Goal: Transaction & Acquisition: Download file/media

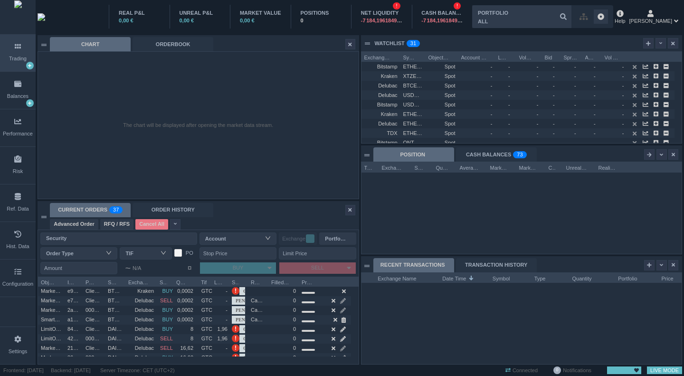
scroll to position [91, 320]
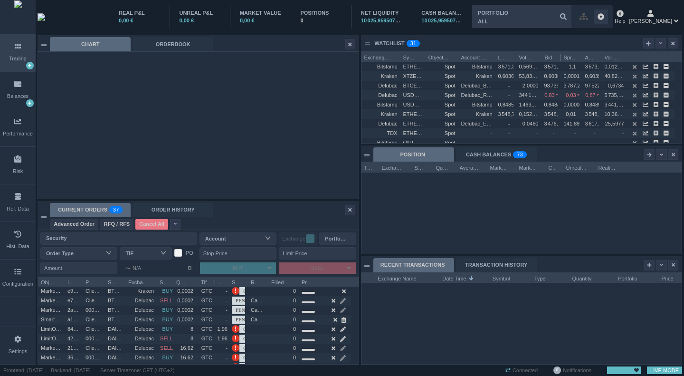
drag, startPoint x: 495, startPoint y: 56, endPoint x: 543, endPoint y: 55, distance: 48.4
click at [543, 55] on div "Exchange Name Symbol Object Type Account Name Last Vol Bid Bid Spread" at bounding box center [517, 56] width 313 height 9
click at [428, 97] on div "Spot" at bounding box center [441, 94] width 33 height 9
click at [427, 105] on div "Spot" at bounding box center [441, 104] width 33 height 9
click at [14, 254] on div "Hist. Data" at bounding box center [18, 240] width 36 height 37
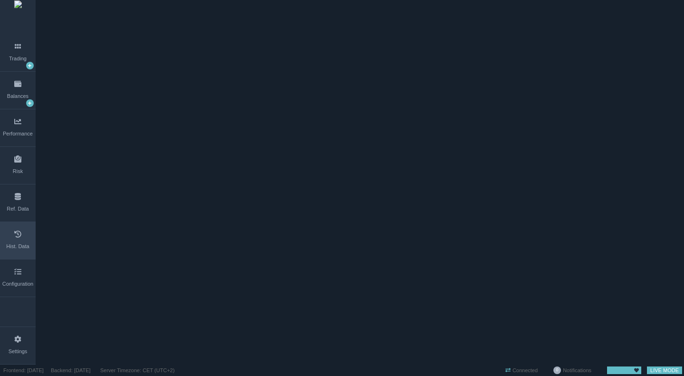
scroll to position [0, 0]
click at [86, 61] on span "ORDERBOOK" at bounding box center [62, 65] width 47 height 8
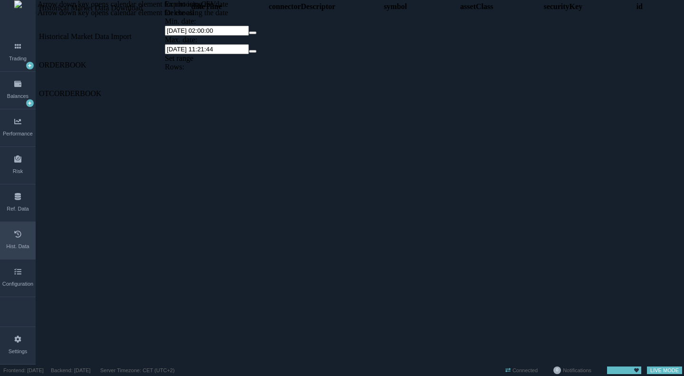
click at [39, 61] on span at bounding box center [39, 61] width 0 height 0
click at [39, 118] on span at bounding box center [39, 118] width 0 height 0
click at [91, 260] on span "BTCEUR@Kraken" at bounding box center [68, 264] width 59 height 8
click at [306, 100] on div "dateTime connectorDescriptor symbol assetClass securityKey id" at bounding box center [419, 164] width 508 height 329
click at [249, 26] on input "[DATE] 02:00:00" at bounding box center [207, 31] width 84 height 10
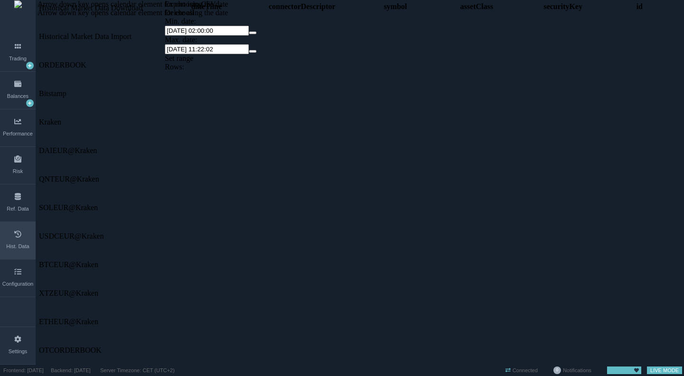
click at [256, 31] on button "button" at bounding box center [253, 32] width 8 height 3
select select "02"
click at [306, 48] on span "1" at bounding box center [304, 52] width 4 height 8
click at [517, 54] on div "Set range" at bounding box center [419, 58] width 508 height 9
click at [39, 346] on span at bounding box center [39, 346] width 0 height 0
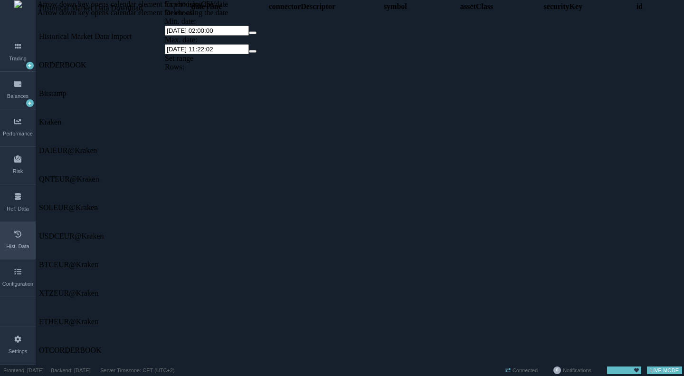
click at [256, 31] on button "button" at bounding box center [253, 32] width 8 height 3
select select "02"
click at [321, 27] on button "‹" at bounding box center [325, 32] width 9 height 10
click at [325, 27] on button "‹" at bounding box center [329, 32] width 9 height 10
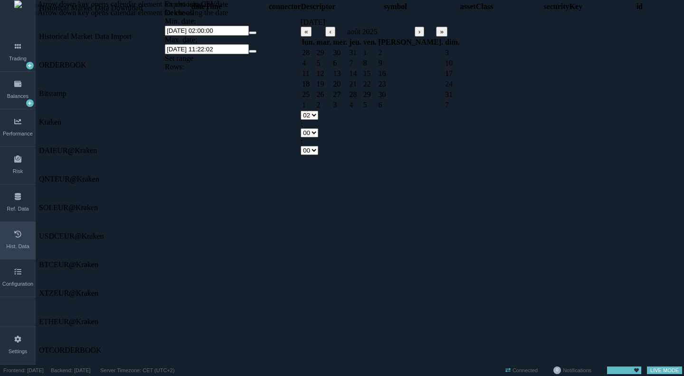
select select "02"
click at [313, 48] on td "26" at bounding box center [308, 52] width 13 height 9
click at [445, 48] on span "1" at bounding box center [447, 52] width 4 height 8
type input "[DATE] 02:00:00"
click at [530, 54] on div "Set range" at bounding box center [419, 58] width 508 height 9
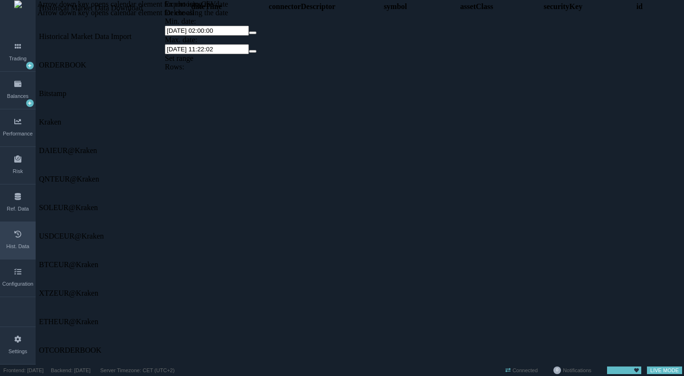
drag, startPoint x: 196, startPoint y: 52, endPoint x: 618, endPoint y: 312, distance: 495.9
click at [619, 315] on div "dateTime connectorDescriptor symbol assetClass securityKey id" at bounding box center [419, 164] width 508 height 329
drag, startPoint x: 111, startPoint y: 264, endPoint x: 386, endPoint y: 260, distance: 275.0
click at [111, 264] on div "Historical Market Data Download Historical Market Data Import ORDERBOOK Bitstam…" at bounding box center [101, 177] width 127 height 355
drag, startPoint x: 421, startPoint y: 156, endPoint x: 398, endPoint y: 143, distance: 26.2
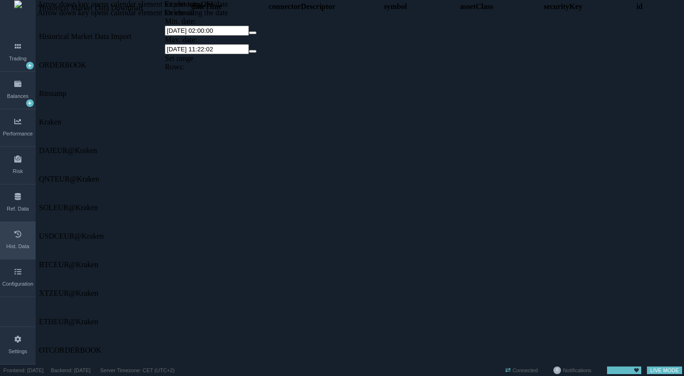
click at [398, 143] on div "dateTime connectorDescriptor symbol assetClass securityKey id" at bounding box center [419, 164] width 508 height 329
click at [397, 142] on div "dateTime connectorDescriptor symbol assetClass securityKey id" at bounding box center [419, 164] width 508 height 329
drag, startPoint x: 397, startPoint y: 142, endPoint x: 547, endPoint y: 285, distance: 206.9
click at [547, 285] on div "dateTime connectorDescriptor symbol assetClass securityKey id" at bounding box center [419, 164] width 508 height 329
click at [547, 284] on div "dateTime connectorDescriptor symbol assetClass securityKey id" at bounding box center [419, 164] width 508 height 329
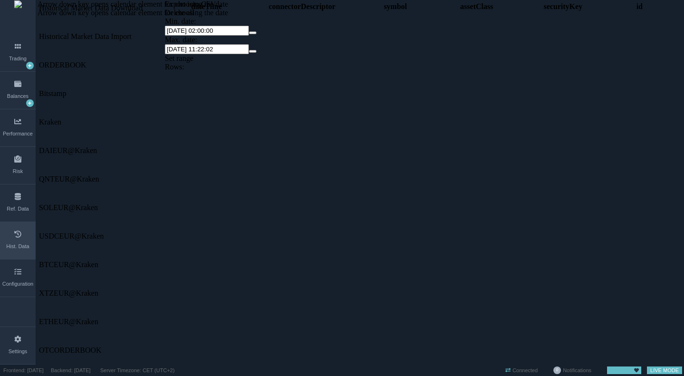
click at [67, 374] on span "Synthetic" at bounding box center [53, 378] width 28 height 8
click at [39, 374] on span at bounding box center [39, 374] width 0 height 0
click at [108, 11] on span "Historical Market Data Download" at bounding box center [91, 8] width 104 height 8
click at [140, 12] on span "Historical Market Data Download" at bounding box center [91, 8] width 104 height 8
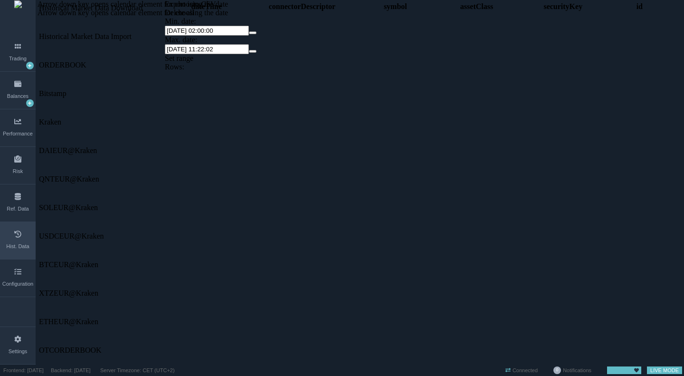
click at [101, 274] on div "Historical Market Data Download Historical Market Data Import ORDERBOOK Bitstam…" at bounding box center [101, 177] width 127 height 355
click at [137, 9] on span "Historical Market Data Download" at bounding box center [91, 8] width 104 height 8
select select "1"
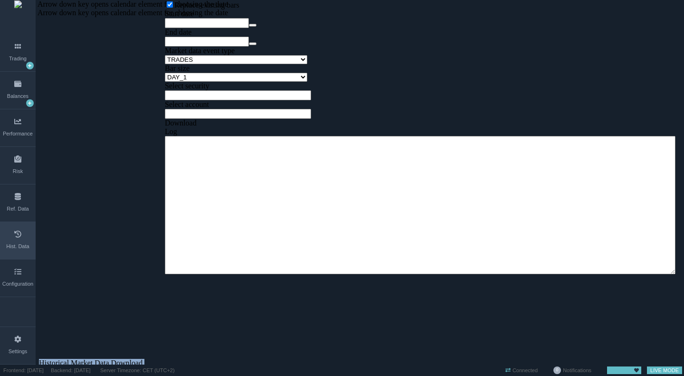
click at [406, 18] on div "Start date" at bounding box center [419, 13] width 508 height 9
click at [220, 28] on input "text" at bounding box center [207, 23] width 84 height 10
click at [249, 27] on button "button" at bounding box center [253, 25] width 8 height 3
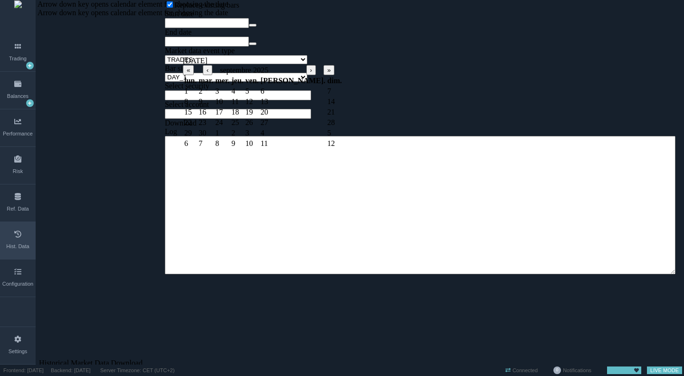
click at [188, 87] on span "1" at bounding box center [186, 91] width 4 height 8
type input "[DATE]"
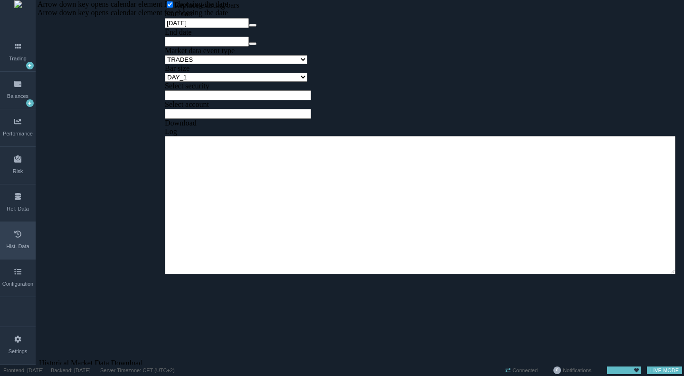
click at [249, 45] on button "button" at bounding box center [253, 43] width 8 height 3
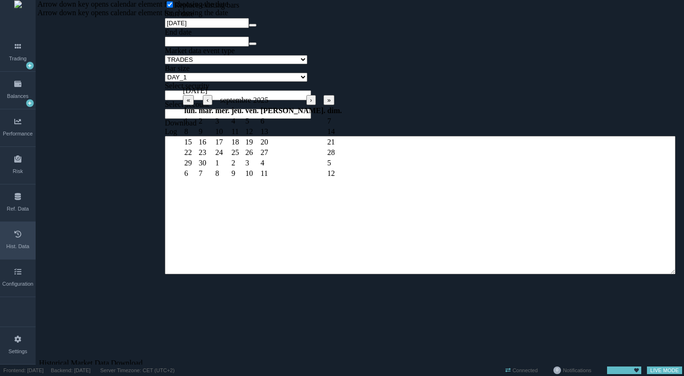
click at [217, 148] on span "24" at bounding box center [219, 152] width 8 height 8
type input "[DATE]"
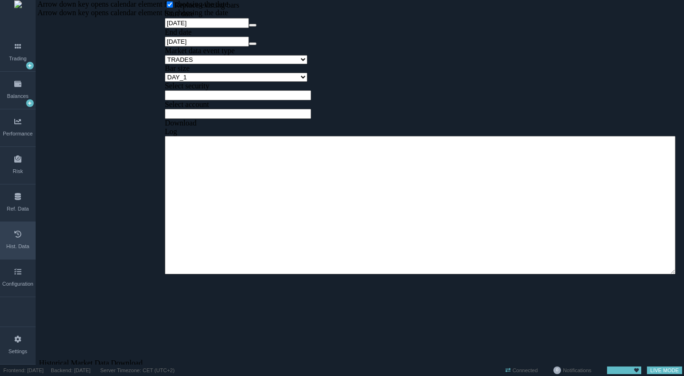
click at [228, 127] on div "Download" at bounding box center [236, 123] width 142 height 9
drag, startPoint x: 227, startPoint y: 173, endPoint x: 226, endPoint y: 162, distance: 11.0
click at [227, 173] on div "Replace existing bars Start date [DATE] End date [DATE] Market data event type …" at bounding box center [419, 138] width 508 height 276
click at [226, 100] on input "text" at bounding box center [238, 95] width 146 height 10
click at [307, 100] on div at bounding box center [236, 100] width 142 height 0
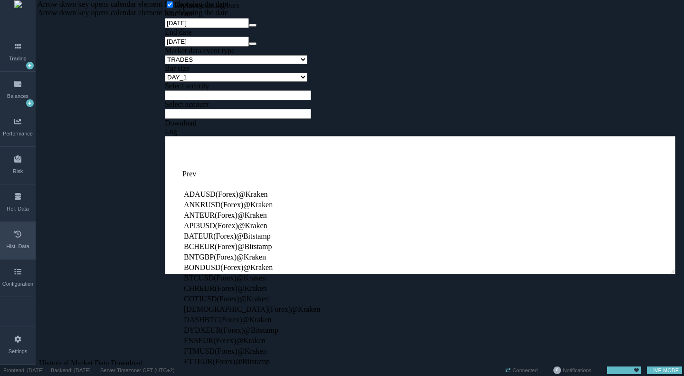
click at [387, 100] on div "Select security" at bounding box center [419, 91] width 508 height 19
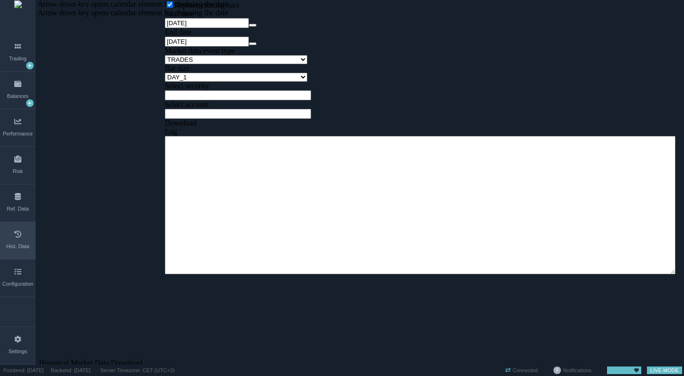
click at [307, 82] on select "DAY_2 DAY_1 HOUR_2 HOUR_1 MIN_30 MIN_15 MIN_10 MIN_5 MIN_3 MIN_2 MIN_1 SEC_5 SE…" at bounding box center [236, 77] width 142 height 9
click at [165, 82] on select "DAY_2 DAY_1 HOUR_2 HOUR_1 MIN_30 MIN_15 MIN_10 MIN_5 MIN_3 MIN_2 MIN_1 SEC_5 SE…" at bounding box center [236, 77] width 142 height 9
click at [271, 90] on div "Select security" at bounding box center [419, 86] width 508 height 9
click at [274, 100] on input "text" at bounding box center [238, 95] width 146 height 10
click at [307, 82] on select "DAY_2 DAY_1 HOUR_2 HOUR_1 MIN_30 MIN_15 MIN_10 MIN_5 MIN_3 MIN_2 MIN_1 SEC_5 SE…" at bounding box center [236, 77] width 142 height 9
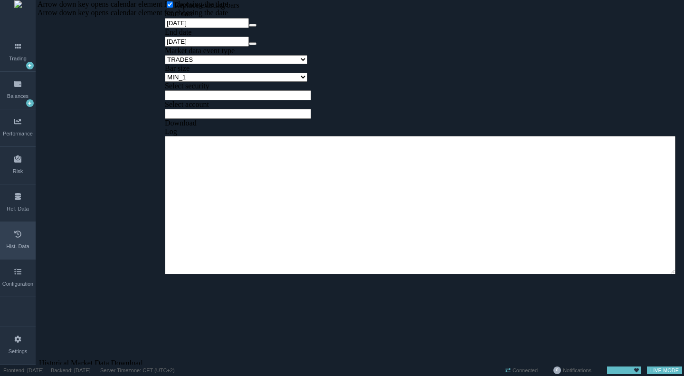
click at [165, 82] on select "DAY_2 DAY_1 HOUR_2 HOUR_1 MIN_30 MIN_15 MIN_10 MIN_5 MIN_3 MIN_2 MIN_1 SEC_5 SE…" at bounding box center [236, 77] width 142 height 9
select select "11"
click at [413, 119] on div "Select account" at bounding box center [419, 109] width 508 height 19
click at [307, 100] on div at bounding box center [236, 100] width 142 height 0
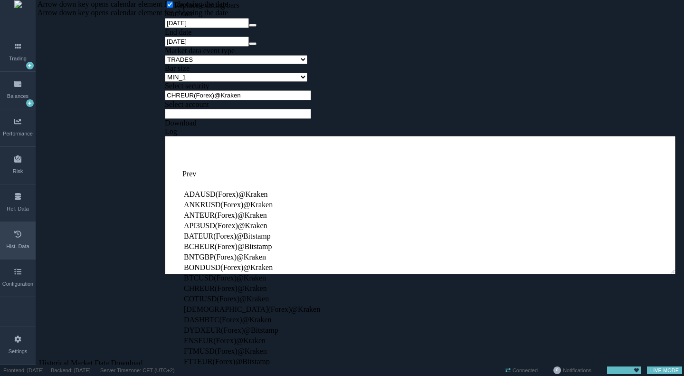
type input "BTCUSD(Forex)@Kraken"
click at [268, 273] on td "BTCUSD(Forex)@Kraken" at bounding box center [251, 277] width 137 height 9
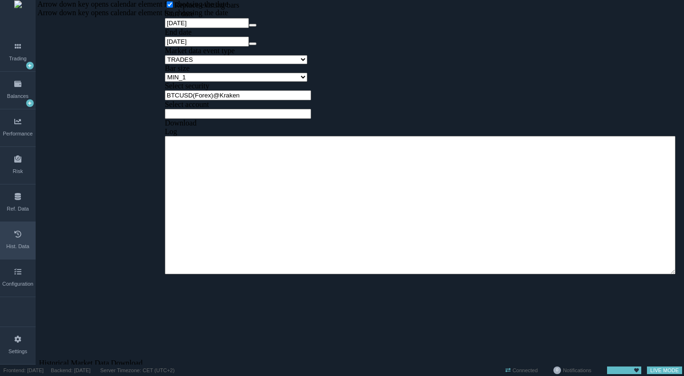
click at [307, 119] on div at bounding box center [236, 119] width 142 height 0
click at [245, 225] on td "CoinAPI" at bounding box center [213, 224] width 61 height 9
type input "CoinAPI"
click at [281, 127] on div "Download" at bounding box center [236, 123] width 142 height 9
type textarea "DEBUG Creating/Resetting the tree. DEBUG Historical data download finished."
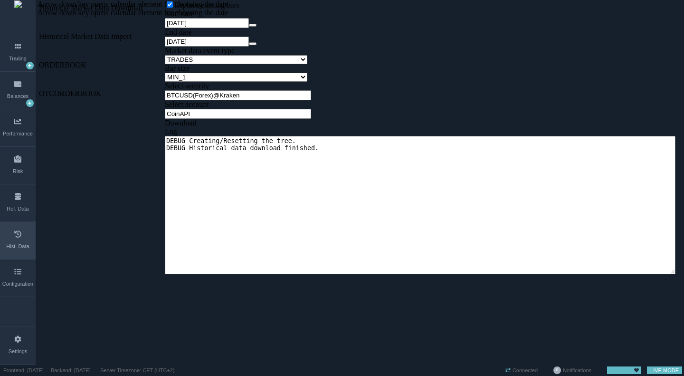
click at [249, 27] on button "button" at bounding box center [253, 25] width 8 height 3
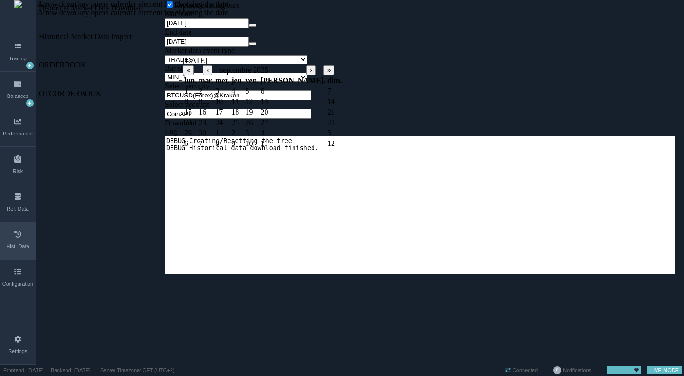
click at [203, 67] on button "‹" at bounding box center [207, 70] width 9 height 10
click at [208, 67] on button "‹" at bounding box center [212, 70] width 9 height 10
click at [206, 67] on button "‹" at bounding box center [210, 70] width 9 height 10
click at [208, 65] on button "‹" at bounding box center [212, 70] width 9 height 10
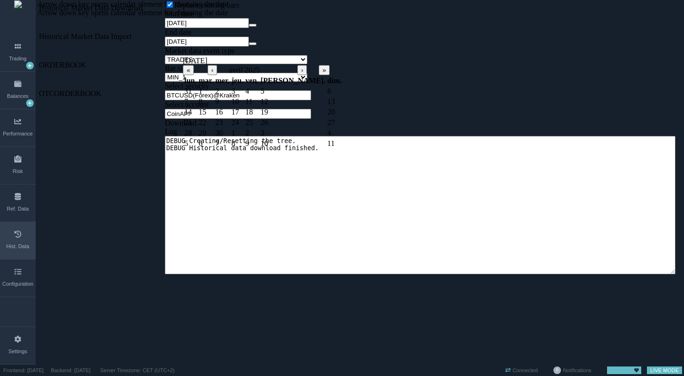
click at [202, 87] on span "1" at bounding box center [200, 91] width 4 height 8
type input "[DATE]"
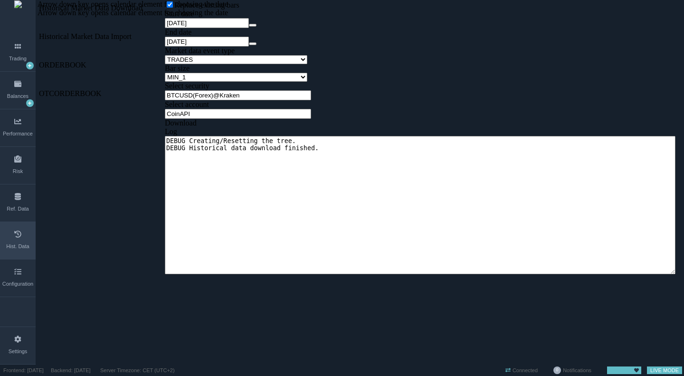
click at [428, 64] on div "Market data event type TRADES MIDPOINT BID ASK BID_ASK BEST_BID BEST_ASK" at bounding box center [419, 56] width 508 height 18
click at [251, 64] on select "TRADES MIDPOINT BID ASK BID_ASK BEST_BID BEST_ASK" at bounding box center [236, 59] width 142 height 9
click at [427, 82] on div "Bar size DAY_2 DAY_1 HOUR_2 HOUR_1 MIN_30 MIN_15 MIN_10 MIN_5 MIN_3 MIN_2 MIN_1…" at bounding box center [419, 73] width 508 height 18
click at [294, 127] on div "Download" at bounding box center [236, 123] width 142 height 9
click at [307, 100] on div at bounding box center [236, 100] width 142 height 0
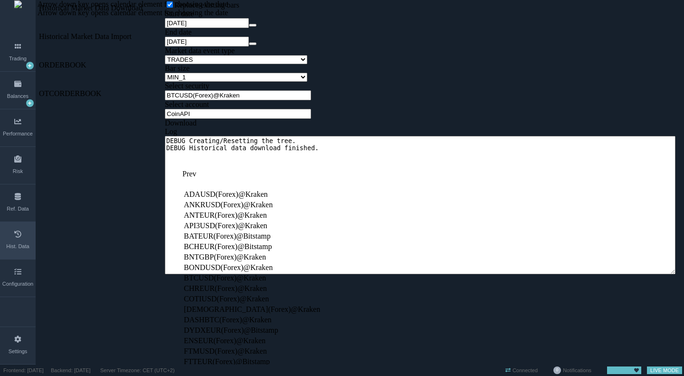
click at [303, 179] on td "This content is announced automatically and does not need to be navigated into." at bounding box center [251, 183] width 137 height 9
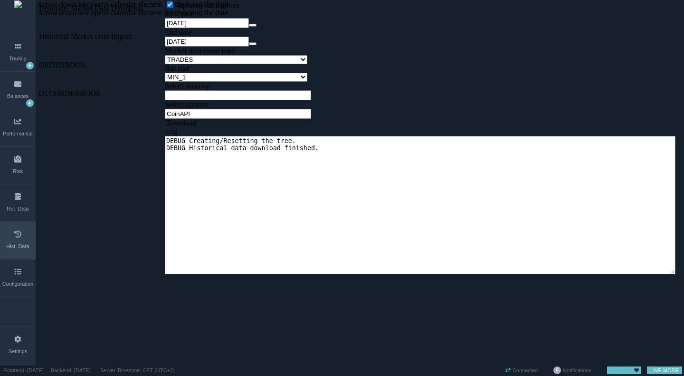
click at [283, 127] on div "Download" at bounding box center [236, 123] width 142 height 9
click at [307, 100] on div at bounding box center [236, 100] width 142 height 0
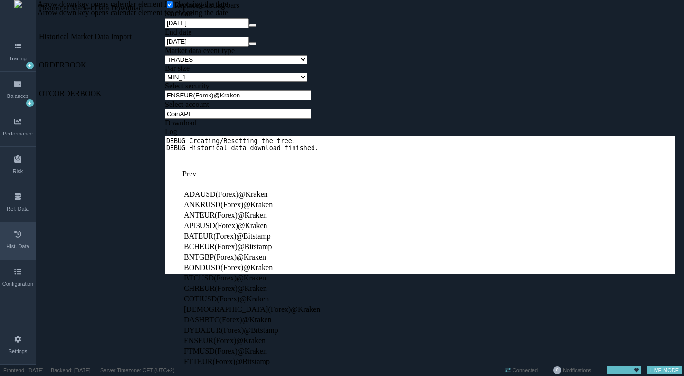
click at [282, 189] on td "ADAUSD(Forex)@Kraken" at bounding box center [251, 193] width 137 height 9
type input "ADAUSD(Forex)@Kraken"
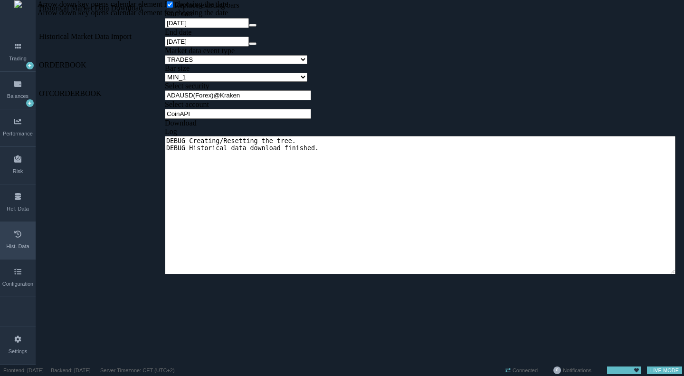
click at [278, 127] on div "Download" at bounding box center [236, 123] width 142 height 9
type textarea "DEBUG Creating/Resetting the tree. DEBUG Historical data download finished."
click at [307, 100] on div at bounding box center [236, 100] width 142 height 0
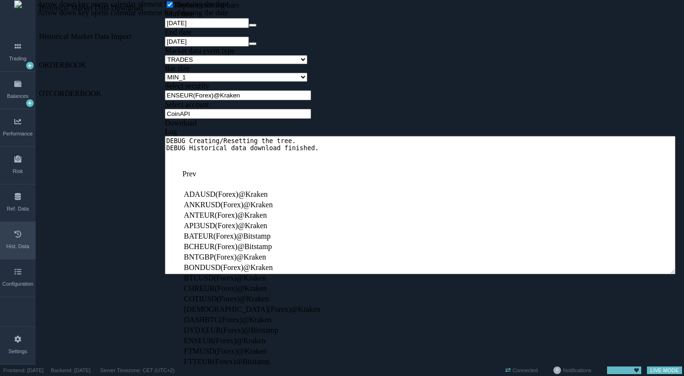
click at [274, 315] on td "DASHBTC(Forex)@Kraken" at bounding box center [251, 319] width 137 height 9
type input "DASHBTC(Forex)@Kraken"
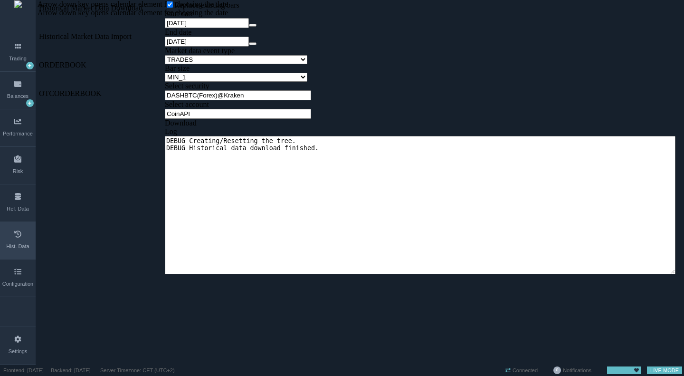
click at [277, 127] on div "Download" at bounding box center [236, 123] width 142 height 9
type textarea "DEBUG Creating/Resetting the tree. DEBUG Historical data download finished."
click at [307, 119] on div at bounding box center [236, 119] width 142 height 0
click at [245, 212] on td "Bloomberg" at bounding box center [213, 213] width 61 height 9
type input "Bloomberg"
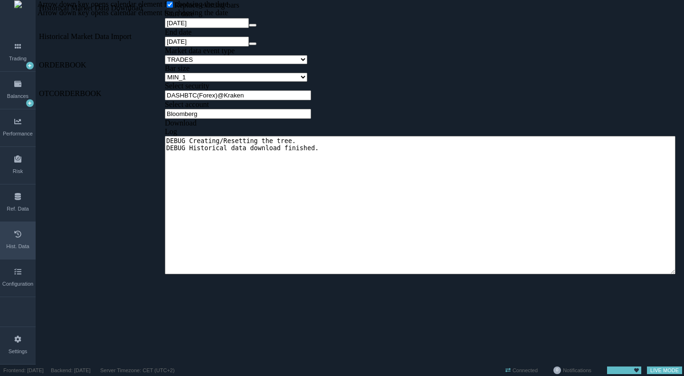
click at [300, 127] on div "Download" at bounding box center [236, 123] width 142 height 9
click at [50, 58] on td "ORDERBOOK" at bounding box center [100, 65] width 125 height 14
click at [39, 61] on span at bounding box center [39, 61] width 0 height 0
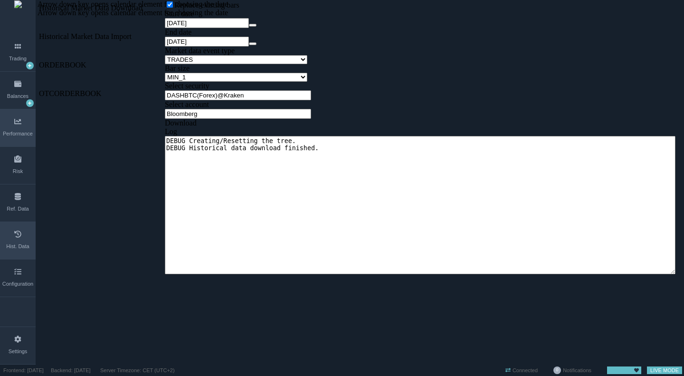
click at [15, 121] on icon at bounding box center [17, 121] width 7 height 7
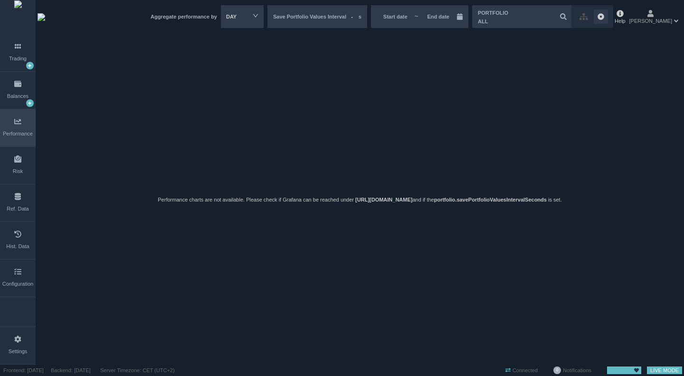
click at [668, 12] on div "[PERSON_NAME]" at bounding box center [650, 17] width 43 height 15
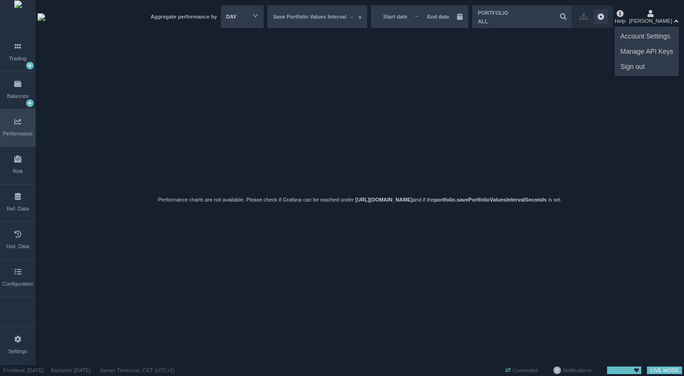
click at [625, 17] on div "Help" at bounding box center [619, 17] width 11 height 16
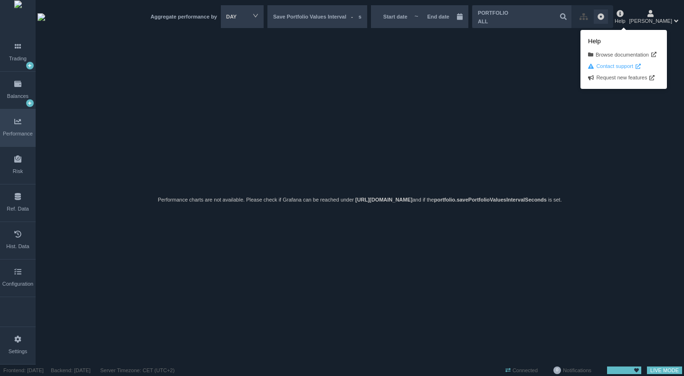
click at [623, 66] on link "Contact support" at bounding box center [614, 66] width 53 height 8
